Goal: Information Seeking & Learning: Check status

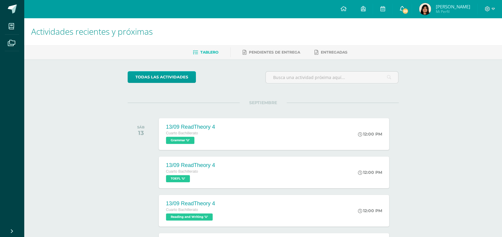
click at [412, 15] on link "20" at bounding box center [401, 9] width 19 height 18
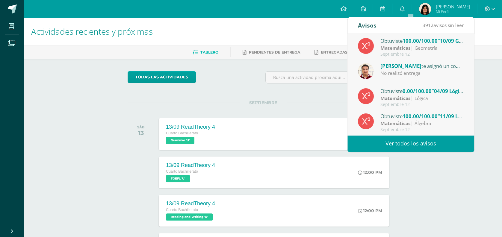
click at [421, 95] on div "Matemáticas | Lógica" at bounding box center [421, 98] width 83 height 7
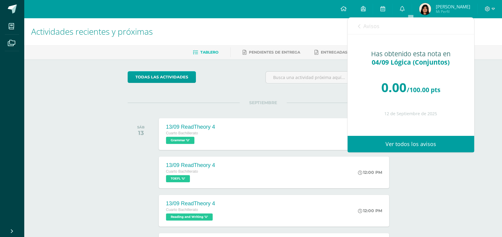
scroll to position [2, 0]
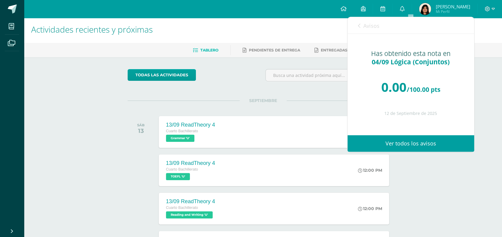
click at [363, 24] on link "Avisos" at bounding box center [369, 25] width 22 height 17
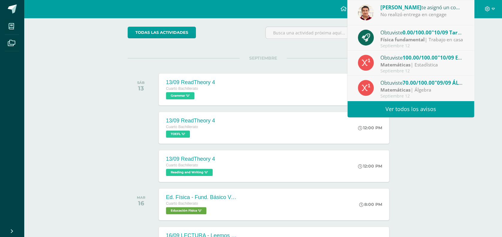
scroll to position [0, 0]
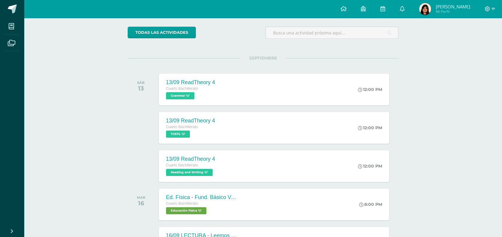
click at [440, 10] on span "Zoe Catalina Mi Perfil" at bounding box center [444, 9] width 53 height 12
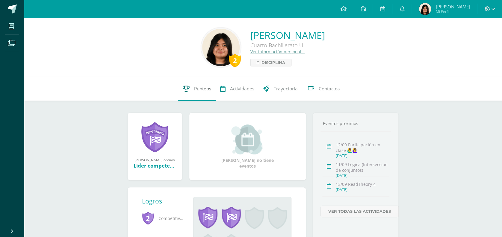
click at [184, 90] on icon at bounding box center [186, 89] width 7 height 6
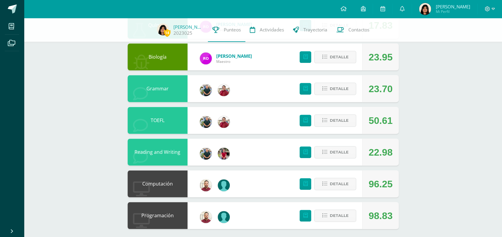
scroll to position [341, 0]
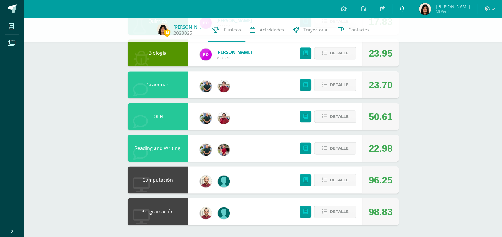
click at [404, 8] on icon at bounding box center [402, 8] width 5 height 5
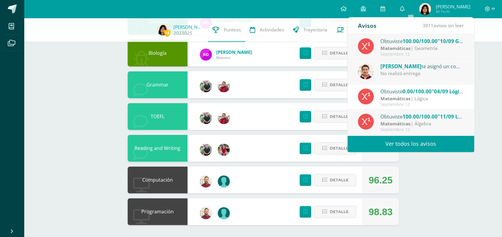
click at [394, 137] on link "Ver todos los avisos" at bounding box center [410, 144] width 127 height 16
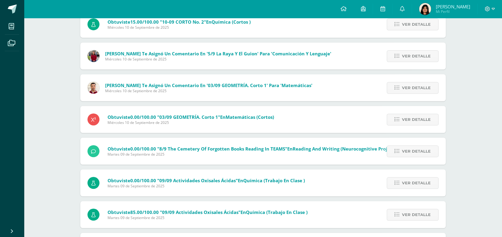
scroll to position [1257, 0]
